Goal: Information Seeking & Learning: Learn about a topic

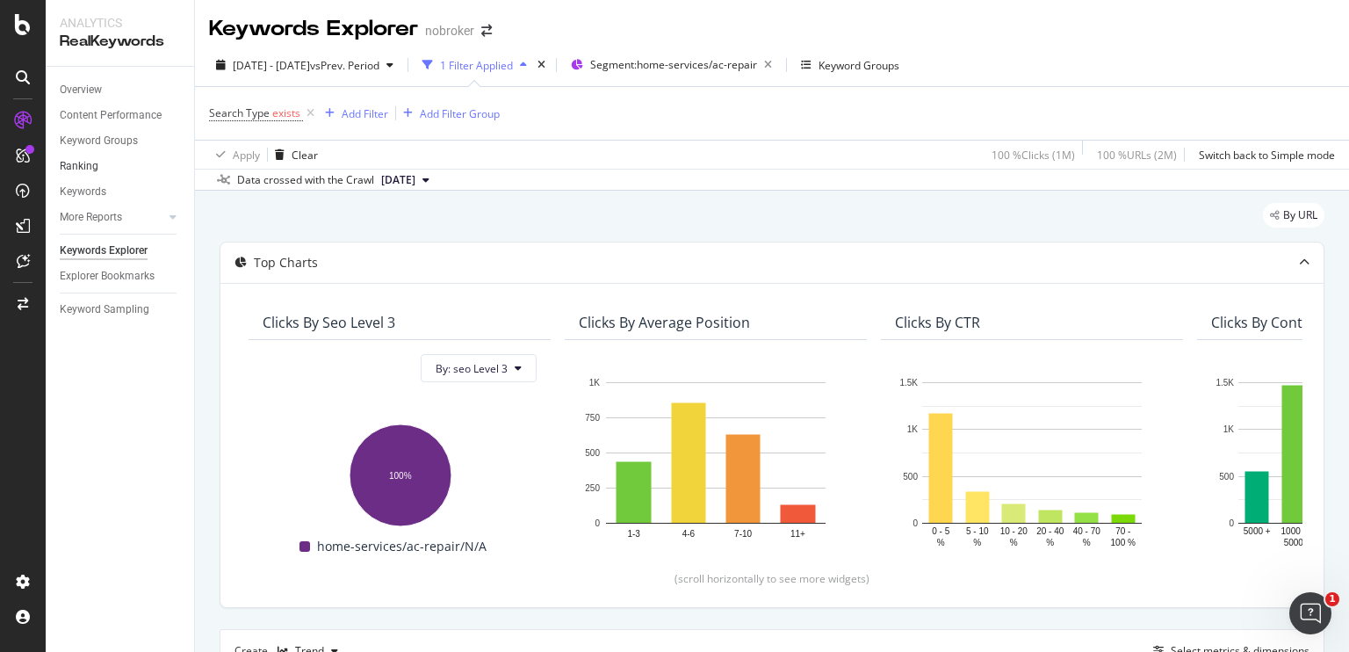
scroll to position [0, 29]
click at [70, 94] on div "Overview" at bounding box center [81, 90] width 42 height 18
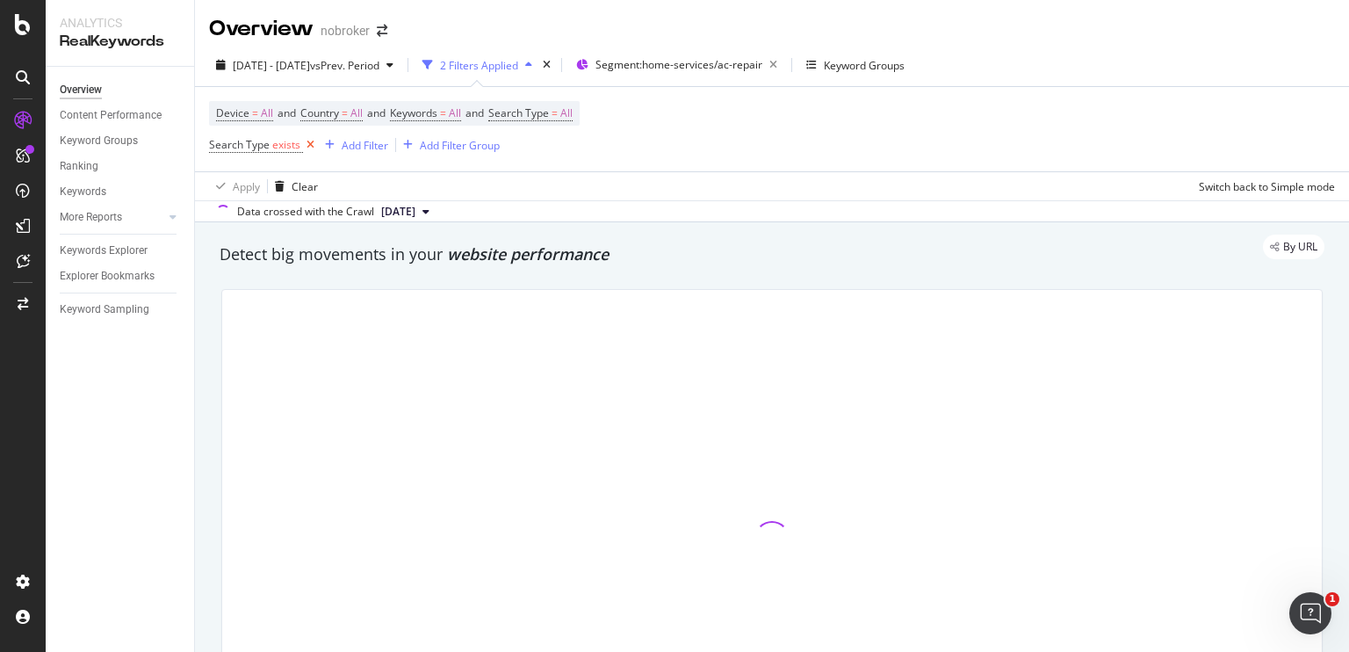
click at [309, 147] on icon at bounding box center [310, 145] width 15 height 18
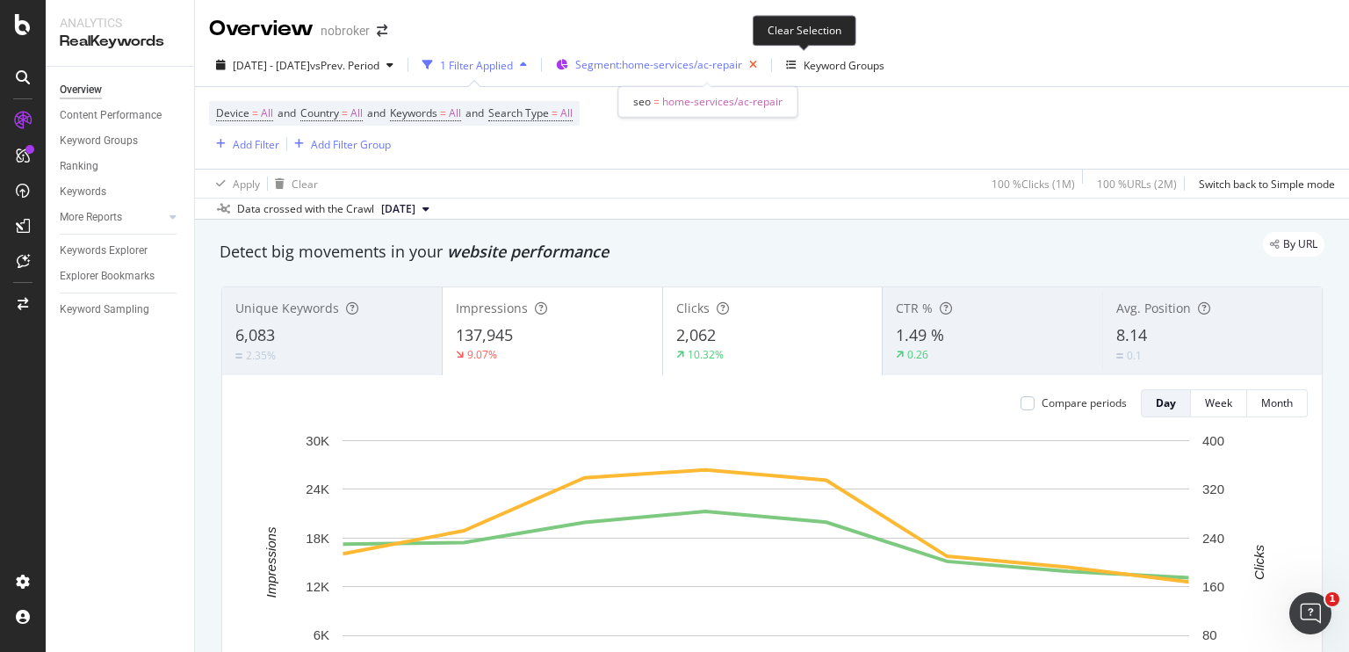
click at [764, 62] on icon "button" at bounding box center [753, 65] width 22 height 25
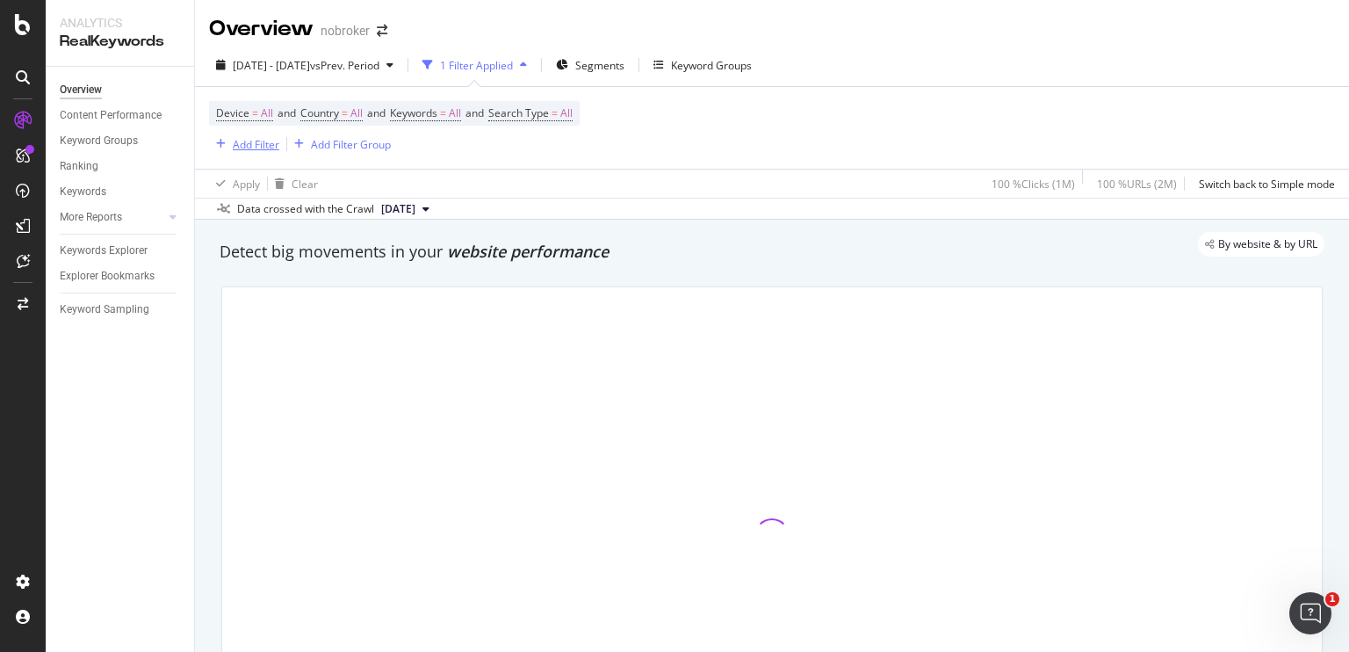
click at [260, 143] on div "Add Filter" at bounding box center [256, 144] width 47 height 15
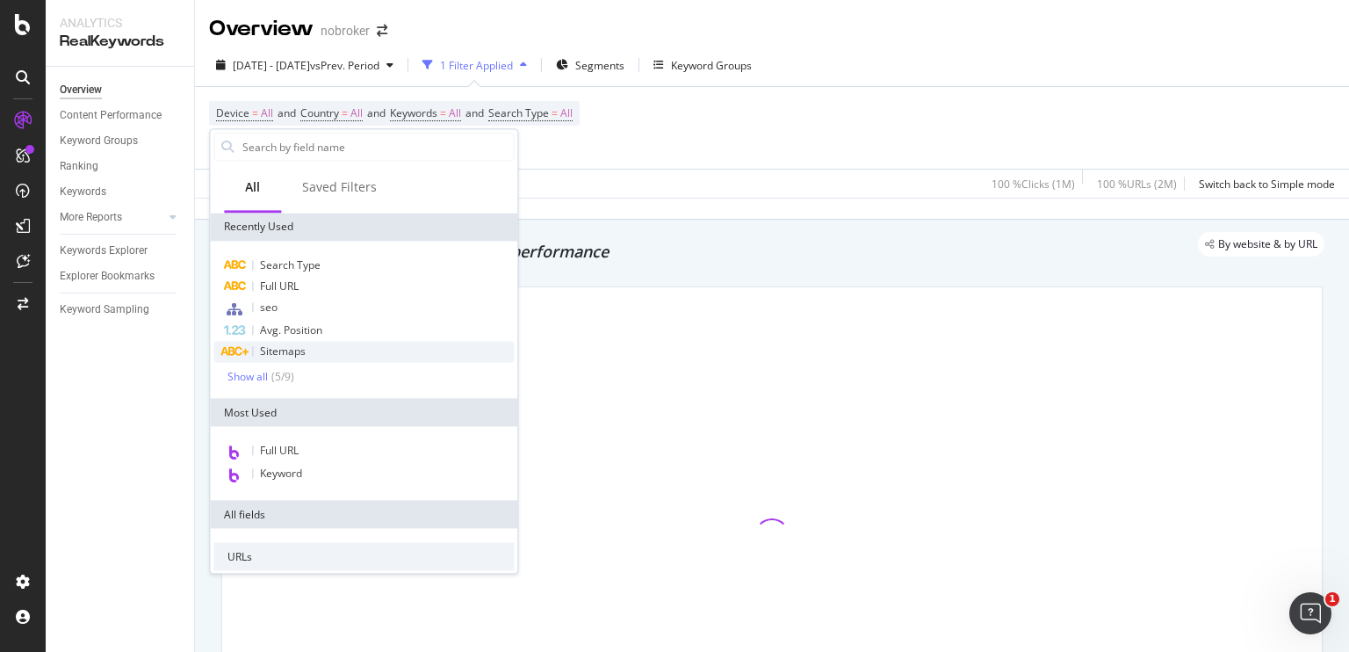
click at [295, 345] on span "Sitemaps" at bounding box center [283, 350] width 46 height 15
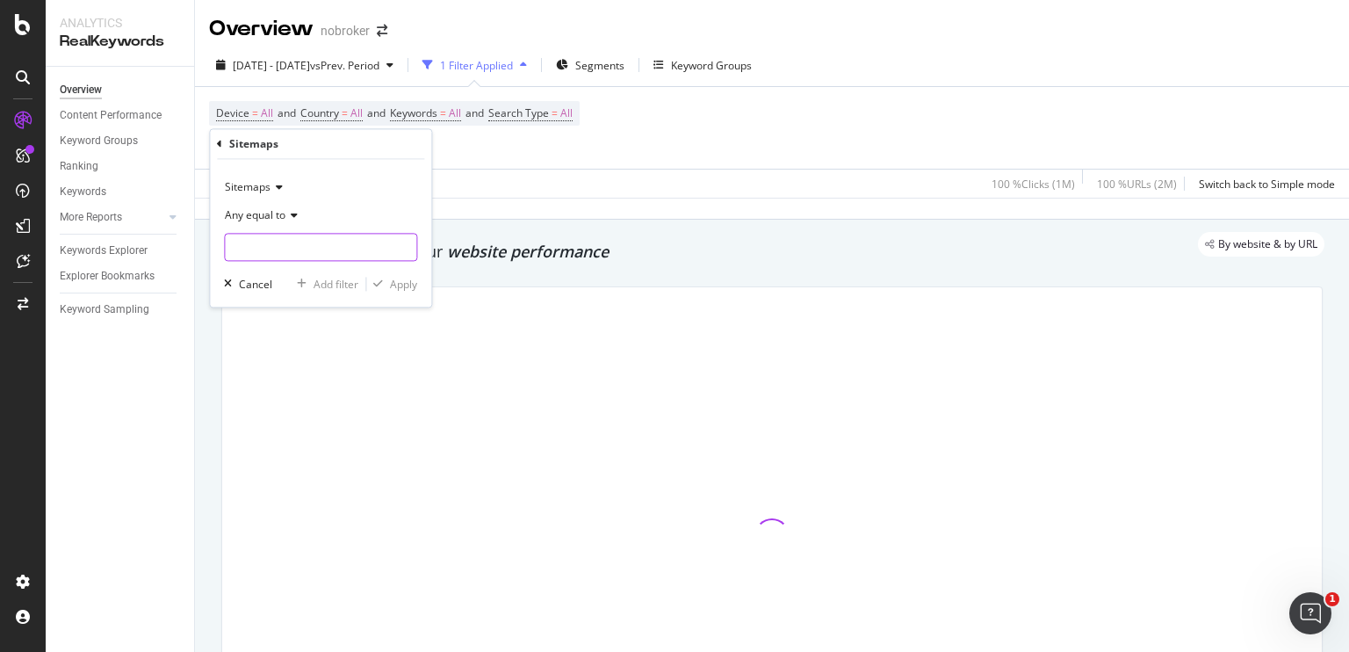
click at [306, 245] on input "text" at bounding box center [320, 248] width 191 height 28
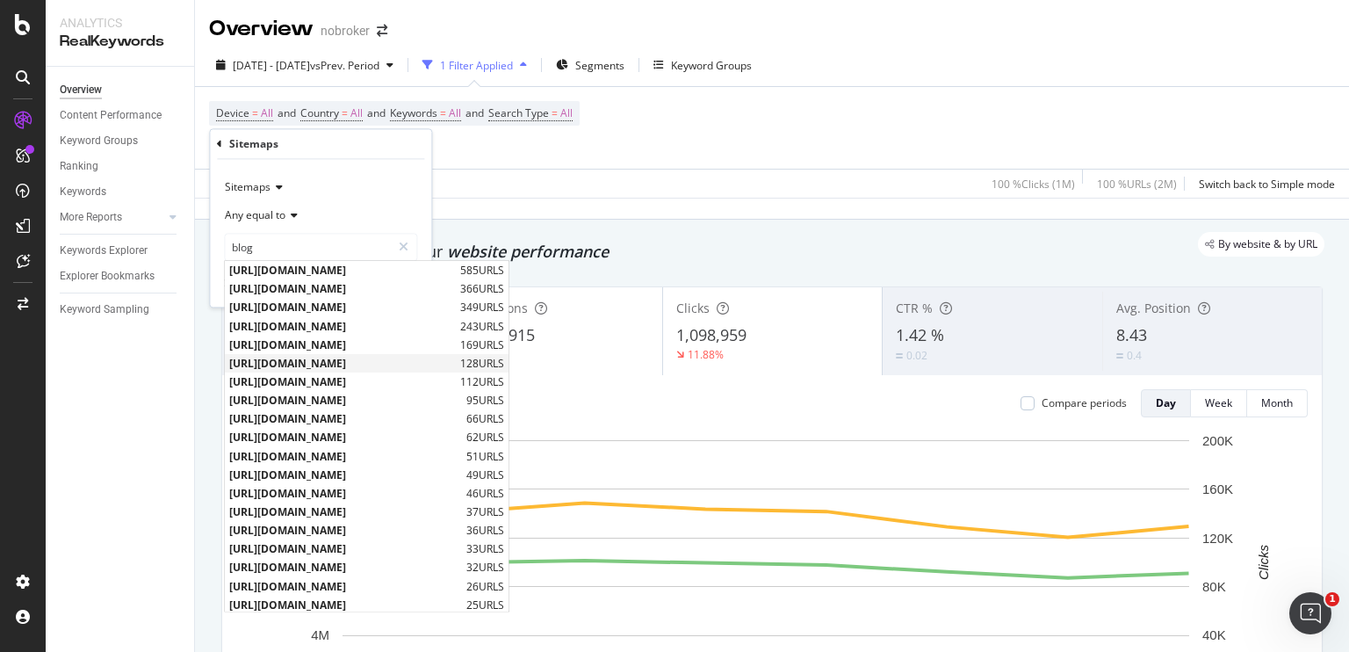
click at [371, 363] on span "[URL][DOMAIN_NAME]" at bounding box center [342, 363] width 227 height 15
type input "[URL][DOMAIN_NAME]"
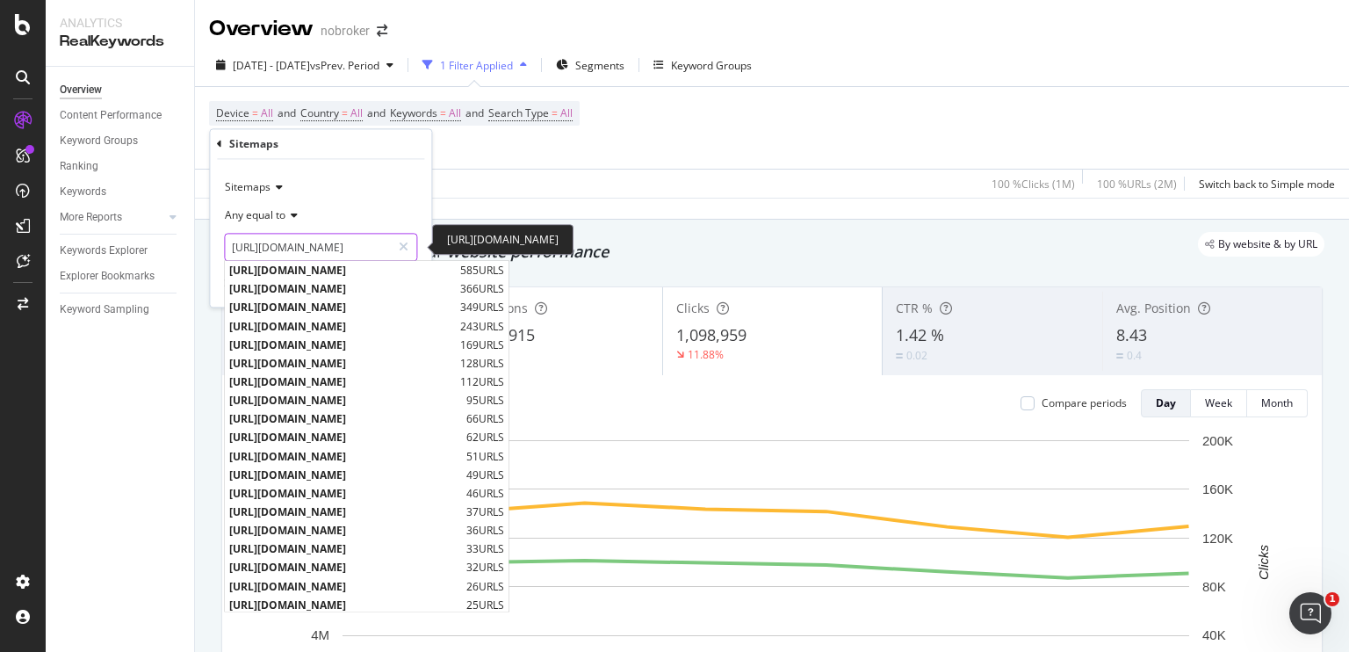
click at [328, 241] on input "[URL][DOMAIN_NAME]" at bounding box center [308, 248] width 166 height 28
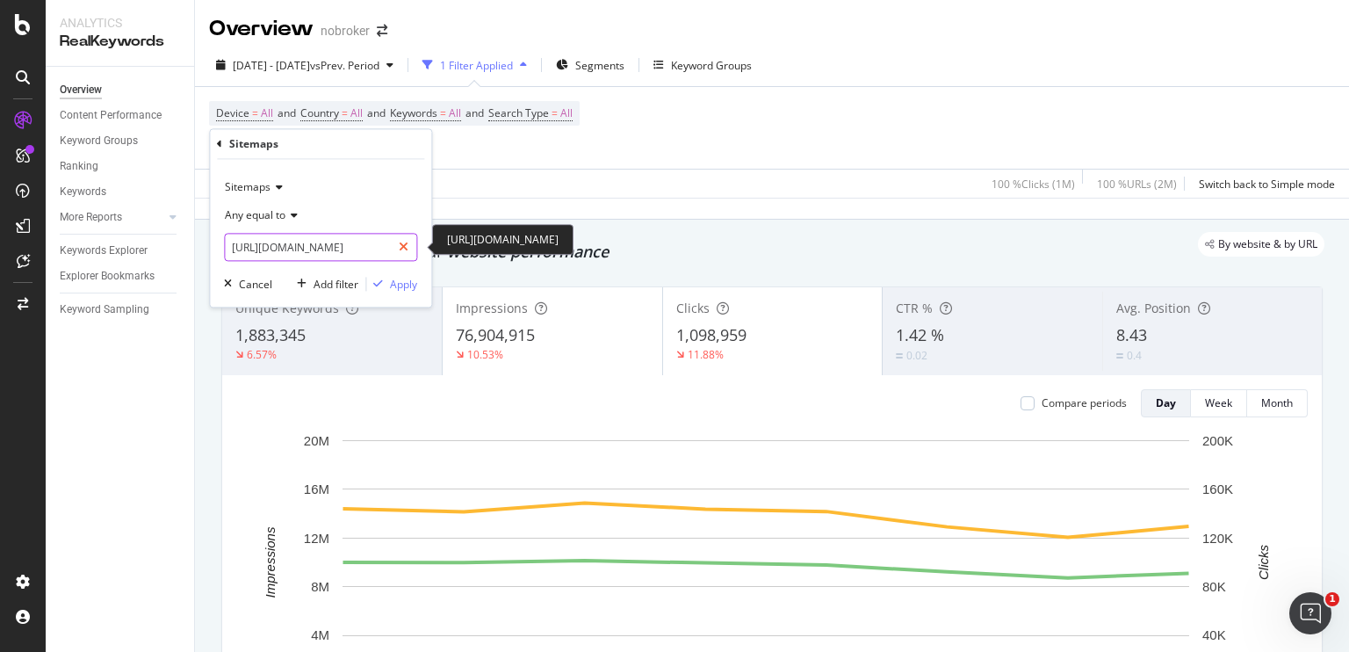
click at [398, 250] on div at bounding box center [403, 248] width 25 height 28
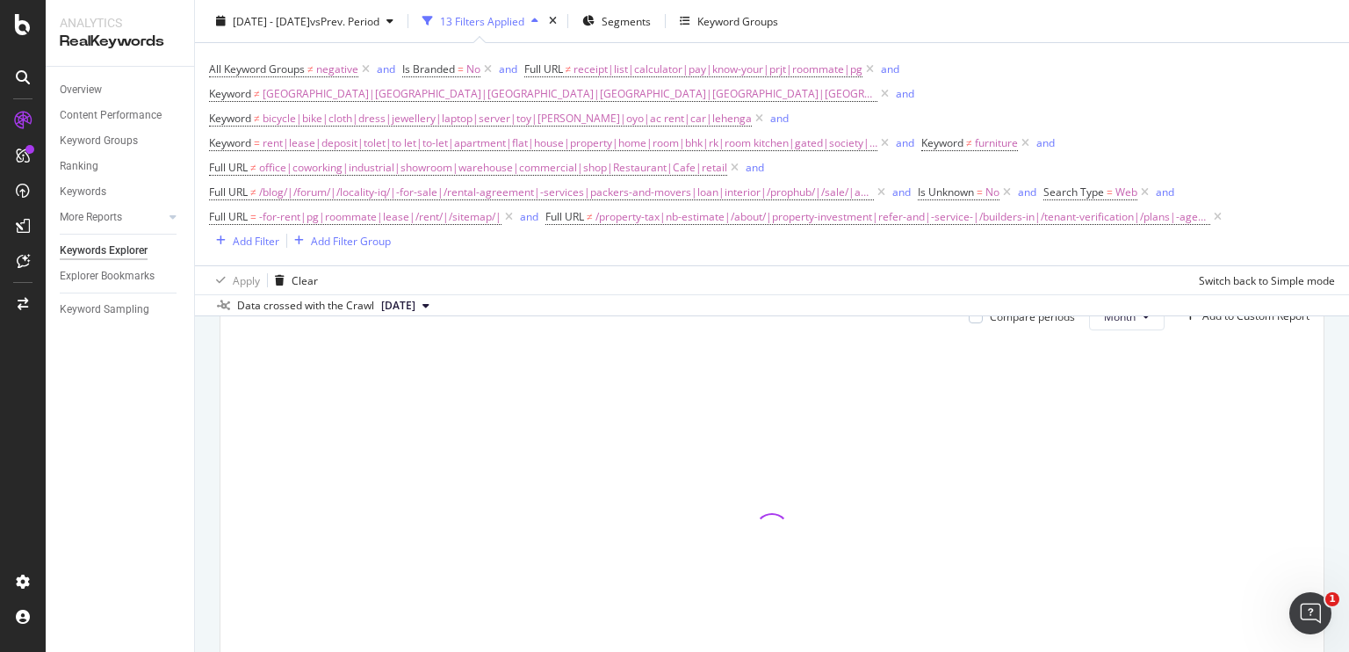
scroll to position [693, 0]
